Goal: Information Seeking & Learning: Learn about a topic

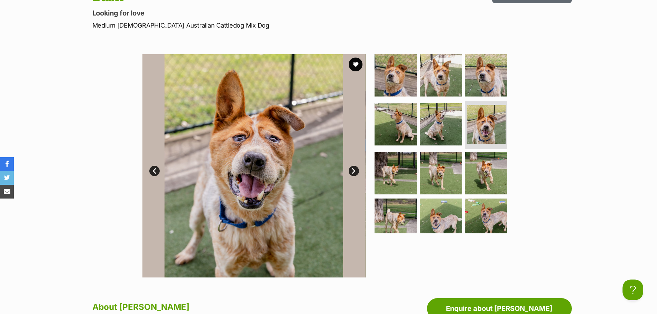
scroll to position [104, 0]
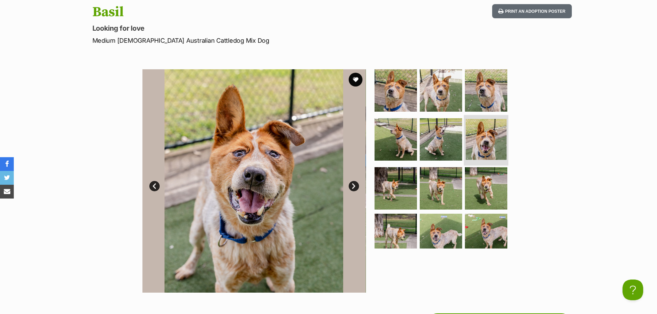
click at [477, 142] on img at bounding box center [486, 139] width 41 height 41
click at [482, 106] on img at bounding box center [486, 90] width 45 height 45
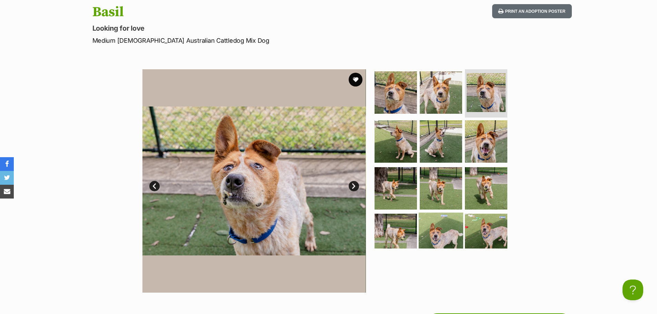
click at [433, 226] on img at bounding box center [441, 235] width 45 height 45
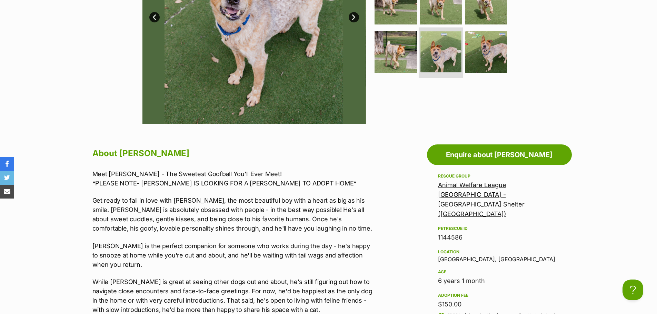
scroll to position [276, 0]
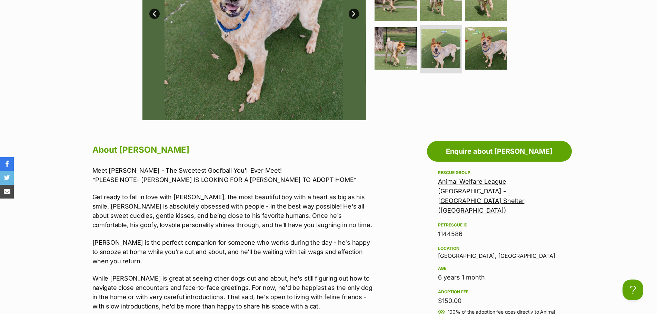
drag, startPoint x: 433, startPoint y: 281, endPoint x: 462, endPoint y: 278, distance: 29.4
click at [480, 289] on div "Adoption fee" at bounding box center [499, 292] width 123 height 6
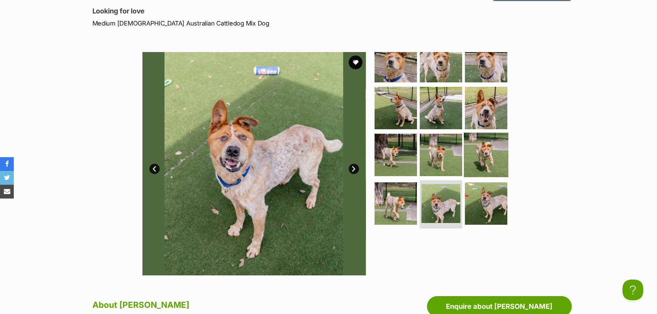
scroll to position [104, 0]
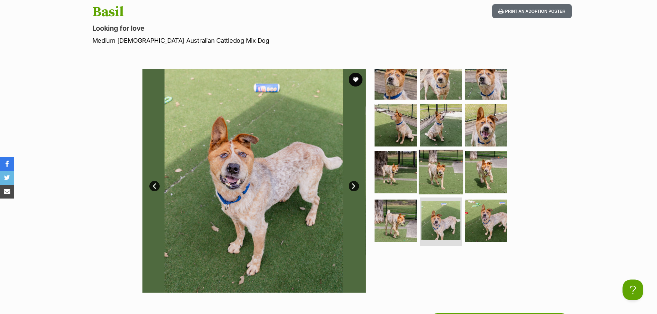
click at [450, 166] on img at bounding box center [441, 172] width 45 height 45
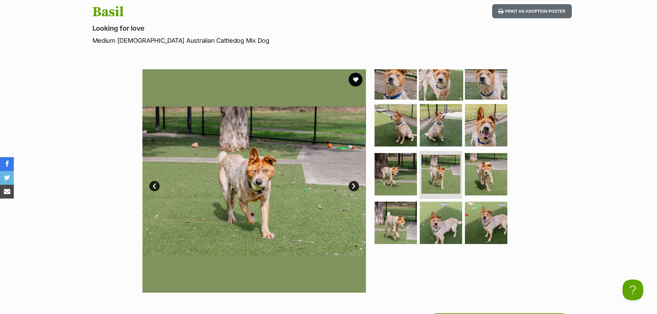
click at [448, 87] on img at bounding box center [441, 78] width 45 height 45
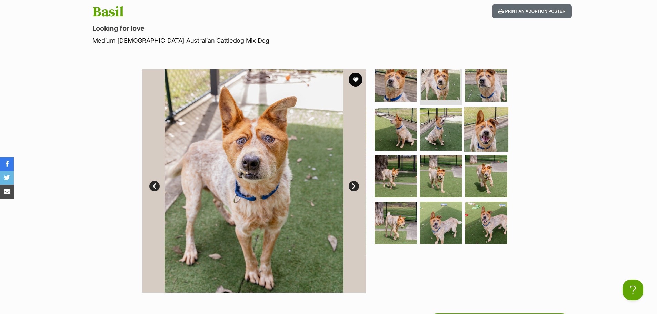
click at [491, 118] on img at bounding box center [486, 129] width 45 height 45
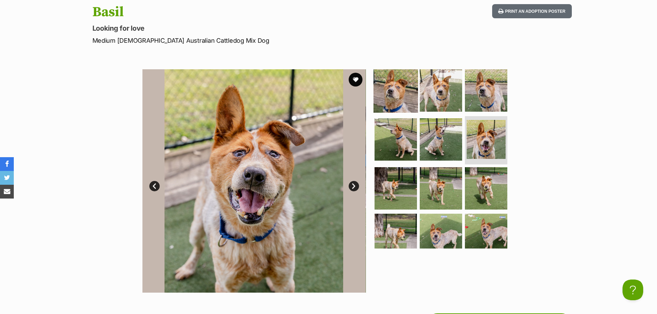
click at [391, 88] on img at bounding box center [396, 90] width 45 height 45
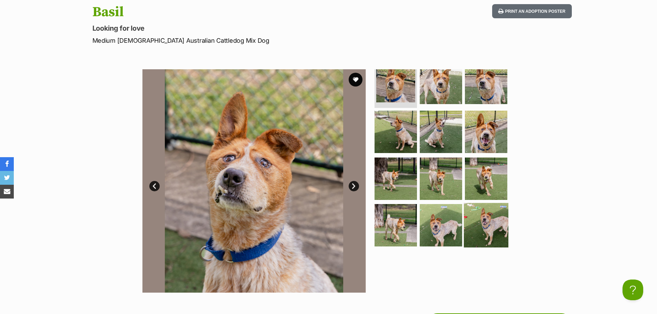
scroll to position [14, 0]
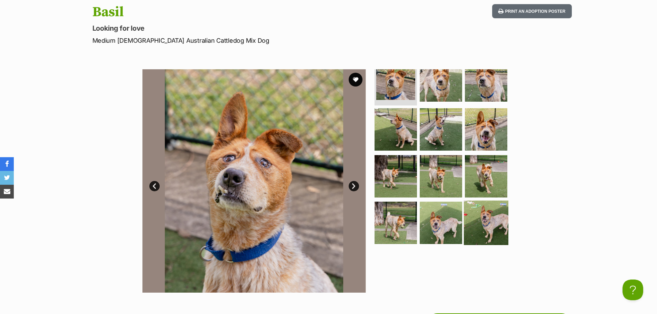
click at [481, 225] on img at bounding box center [486, 223] width 45 height 45
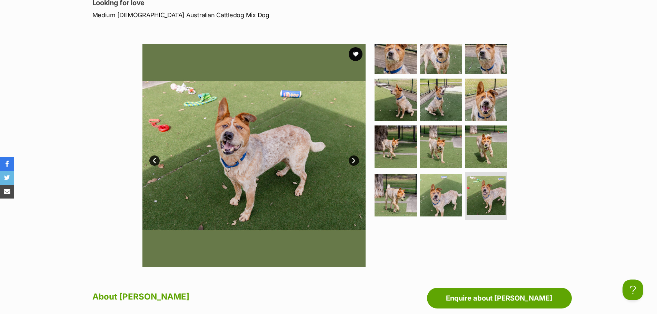
scroll to position [207, 0]
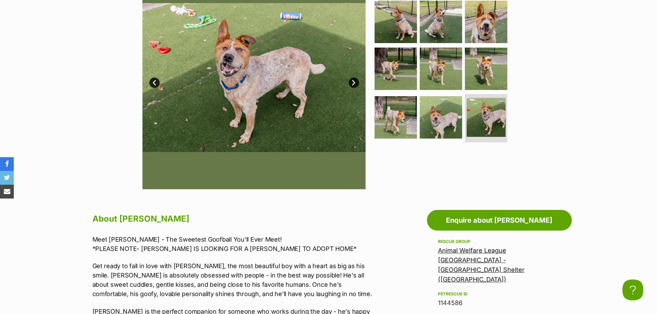
click at [483, 253] on link "Animal Welfare League [GEOGRAPHIC_DATA] - [GEOGRAPHIC_DATA] Shelter ([GEOGRAPHI…" at bounding box center [481, 265] width 87 height 36
